Goal: Communication & Community: Answer question/provide support

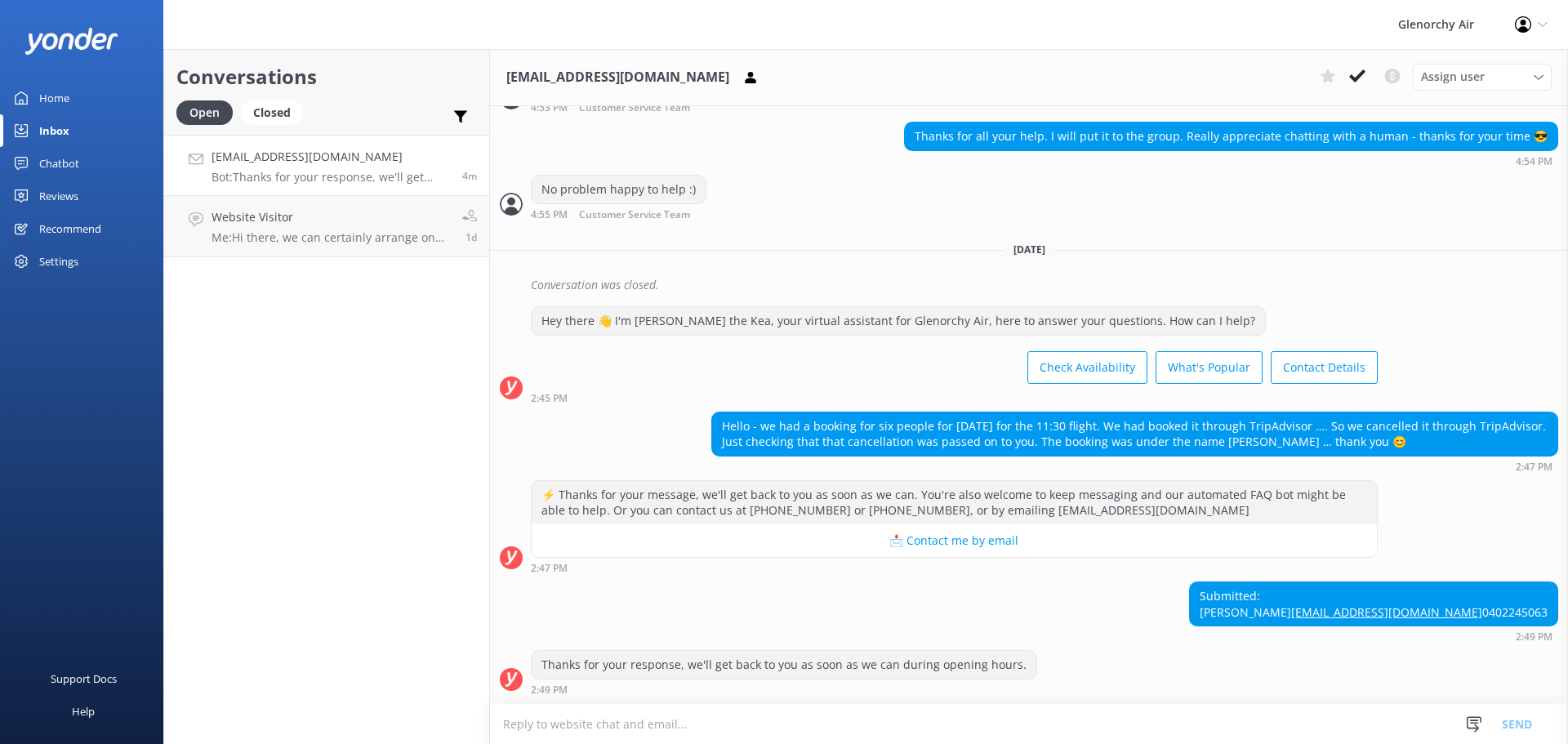
scroll to position [1194, 0]
click at [628, 713] on textarea at bounding box center [1029, 723] width 1078 height 40
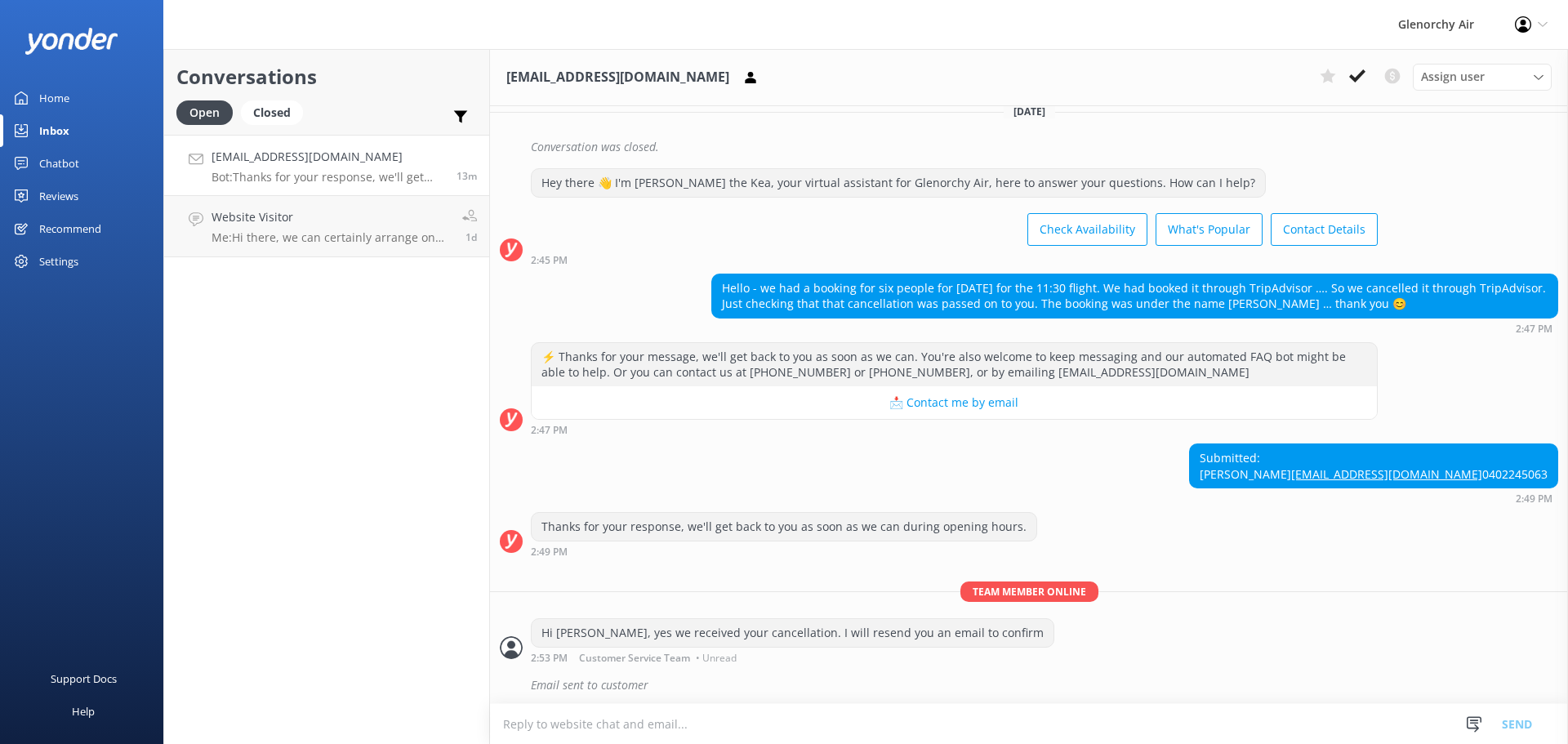
scroll to position [1371, 0]
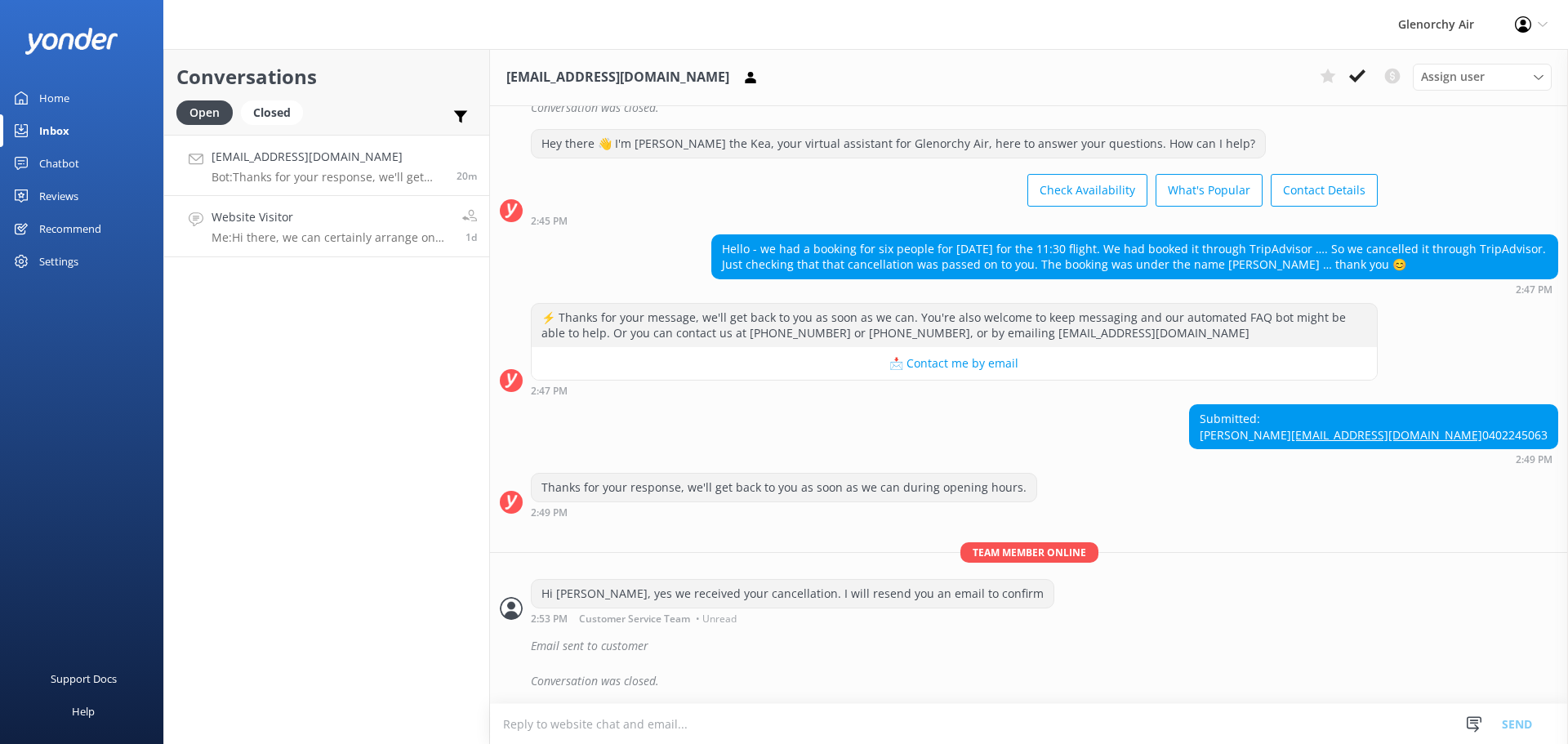
click at [311, 234] on p "Me: Hi there, we can certainly arrange one way flights on each day, the price f…" at bounding box center [330, 238] width 239 height 14
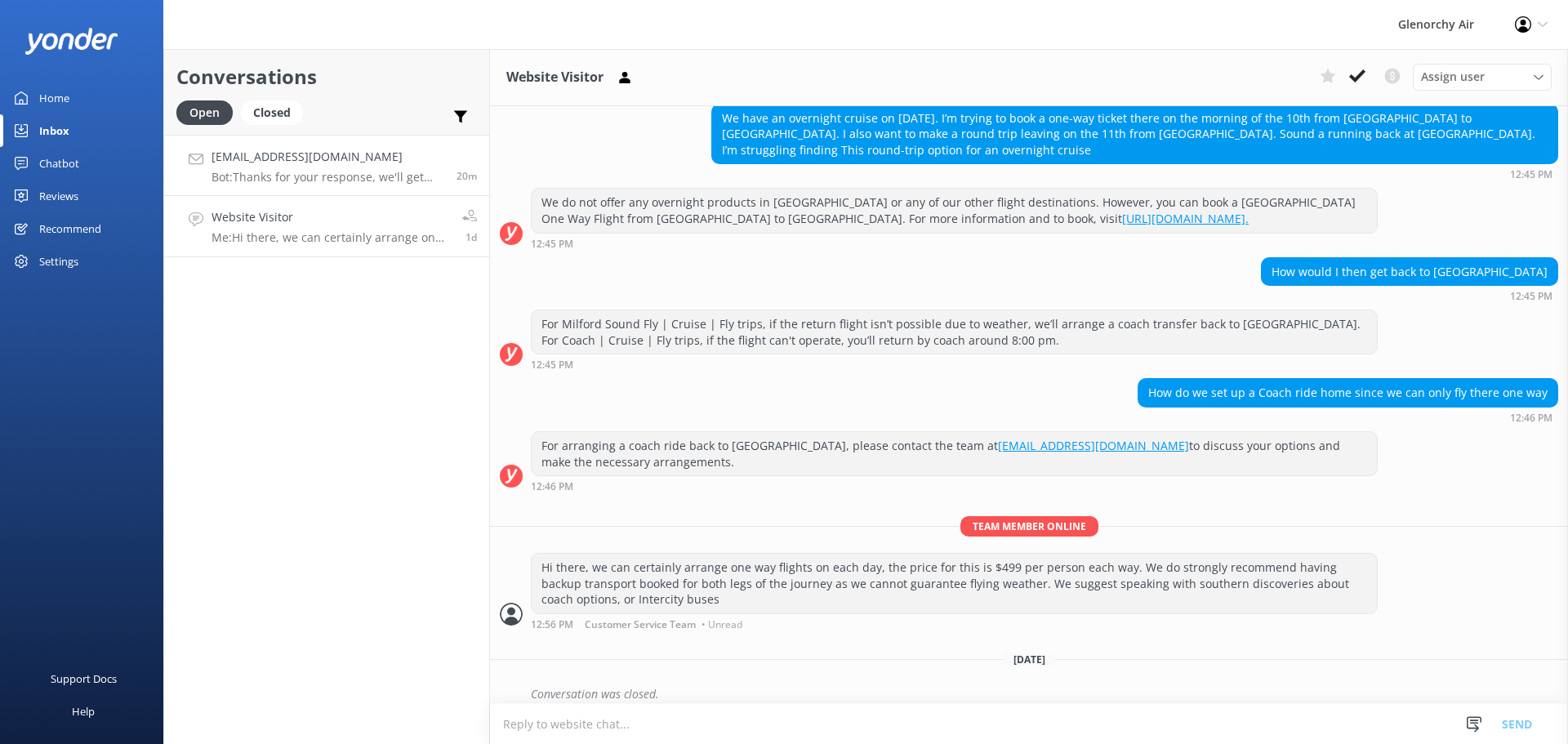
scroll to position [180, 0]
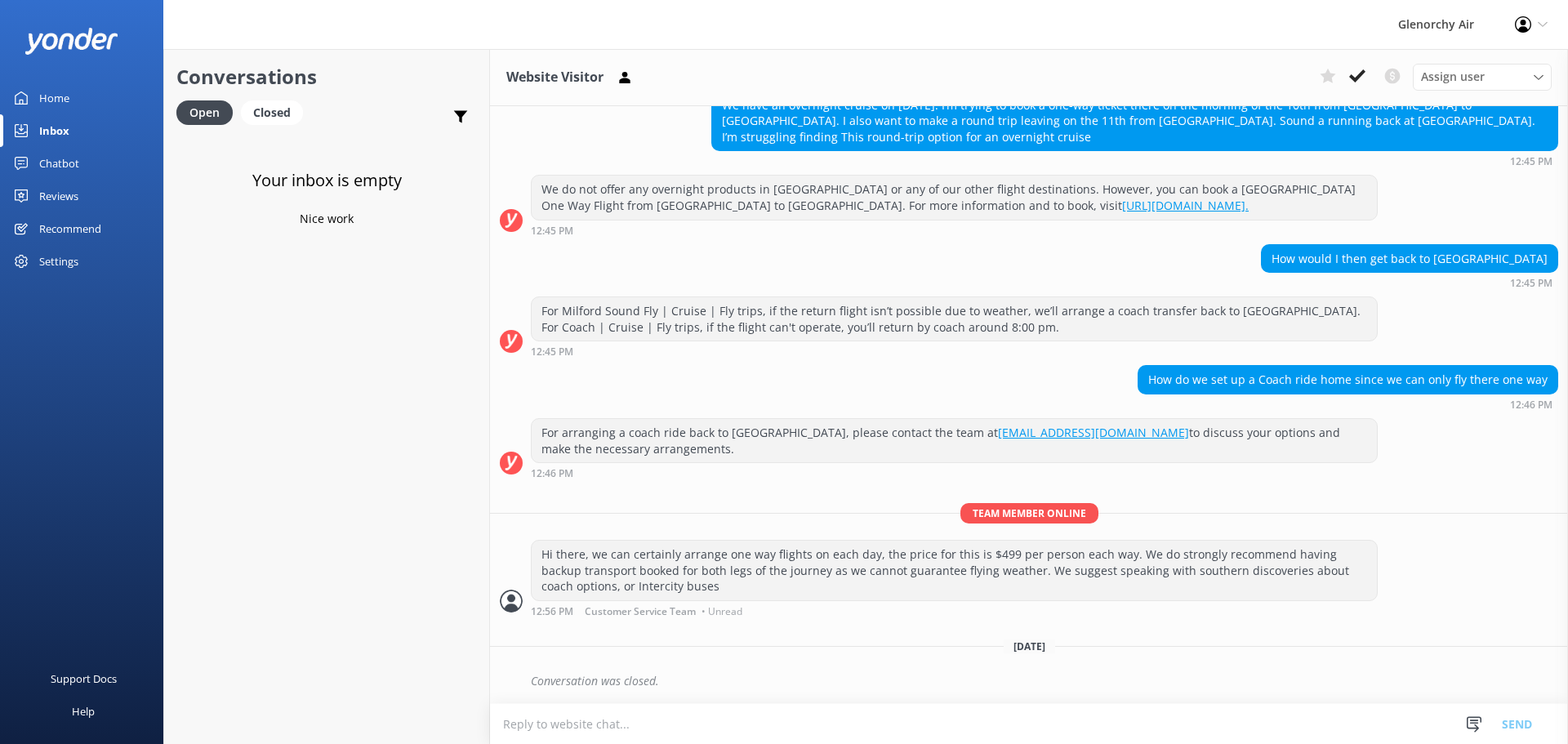
click at [303, 173] on h3 "Your inbox is empty" at bounding box center [327, 180] width 149 height 26
